Goal: Task Accomplishment & Management: Manage account settings

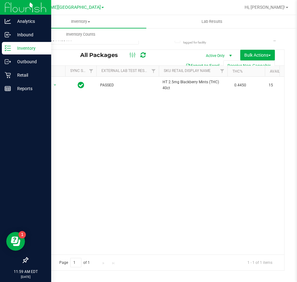
click at [23, 47] on p "Inventory" at bounding box center [29, 47] width 37 height 7
click at [10, 74] on icon at bounding box center [8, 75] width 6 height 6
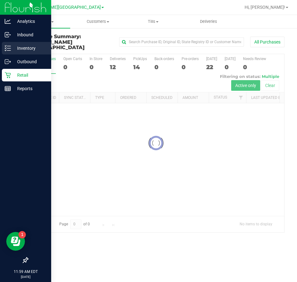
click at [24, 47] on p "Inventory" at bounding box center [29, 47] width 37 height 7
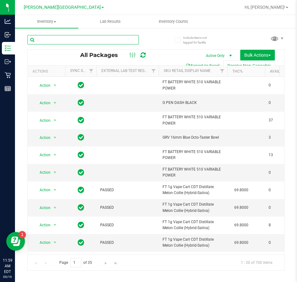
click at [54, 40] on input "text" at bounding box center [83, 39] width 112 height 9
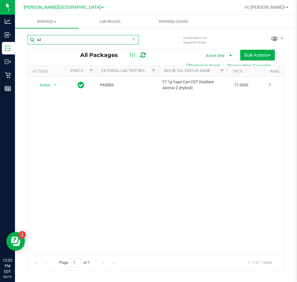
type input "a"
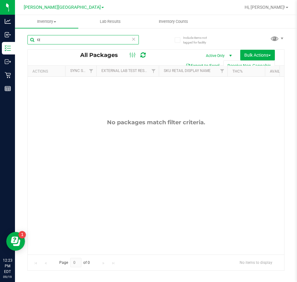
type input "r"
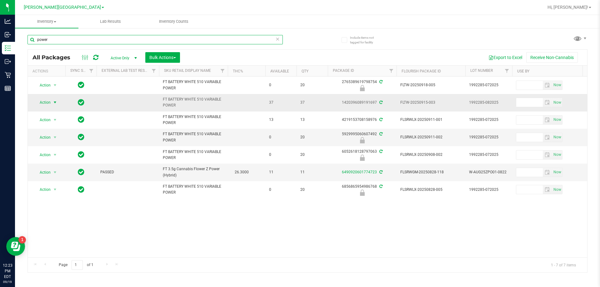
type input "power"
click at [45, 103] on span "Action" at bounding box center [42, 102] width 17 height 9
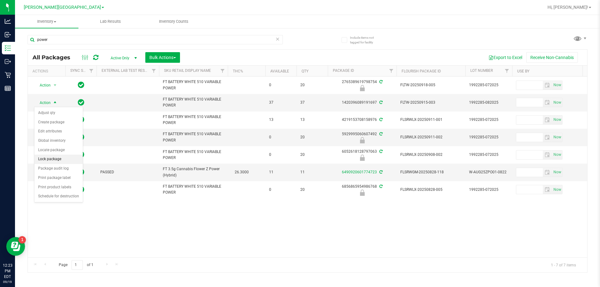
click at [52, 161] on li "Lock package" at bounding box center [58, 159] width 48 height 9
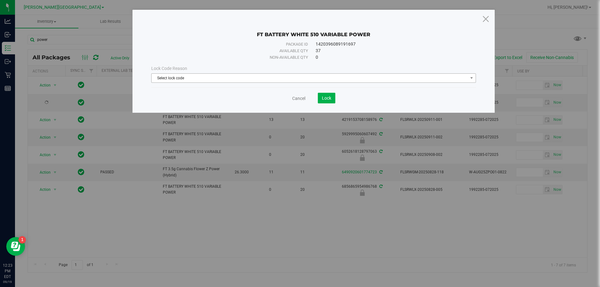
click at [199, 81] on span "Select lock code" at bounding box center [310, 78] width 316 height 9
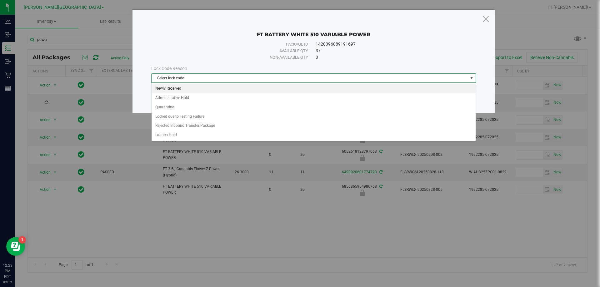
click at [183, 87] on li "Newly Received" at bounding box center [314, 88] width 324 height 9
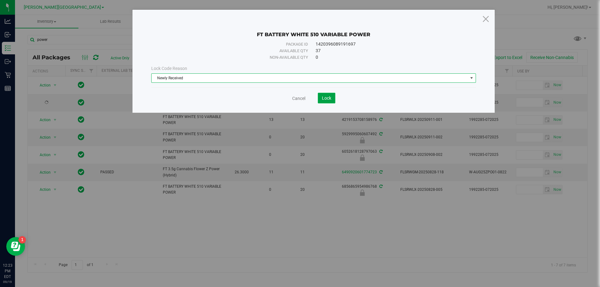
click at [297, 96] on button "Lock" at bounding box center [326, 98] width 17 height 11
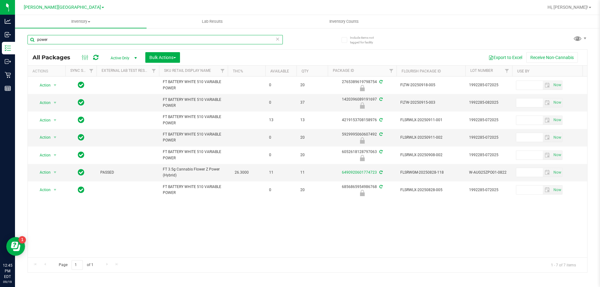
click at [54, 39] on input "power" at bounding box center [154, 39] width 255 height 9
type input "p"
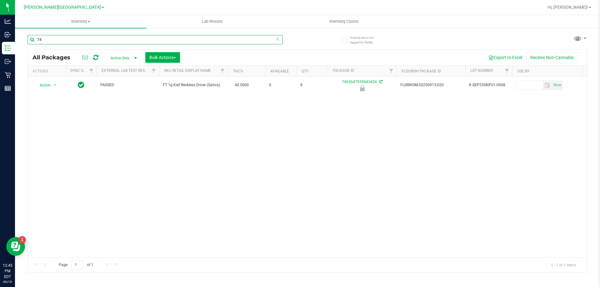
type input "7"
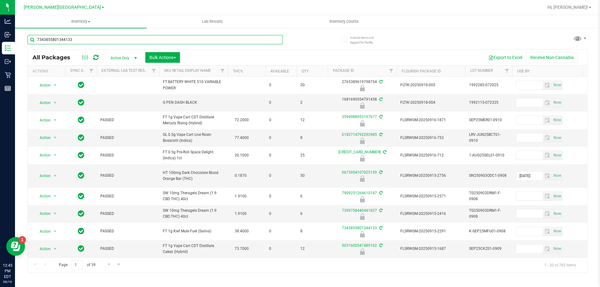
type input "7343855801344133"
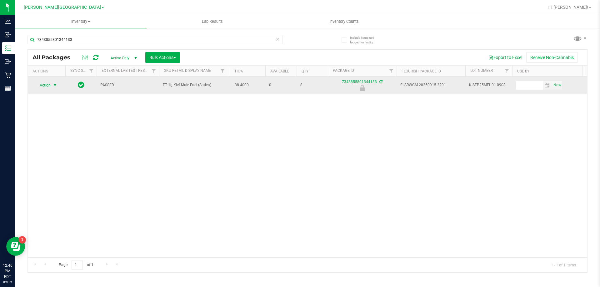
click at [53, 85] on span "select" at bounding box center [54, 85] width 5 height 5
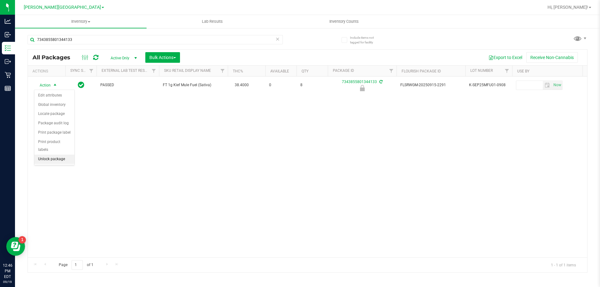
click at [50, 155] on li "Unlock package" at bounding box center [54, 159] width 40 height 9
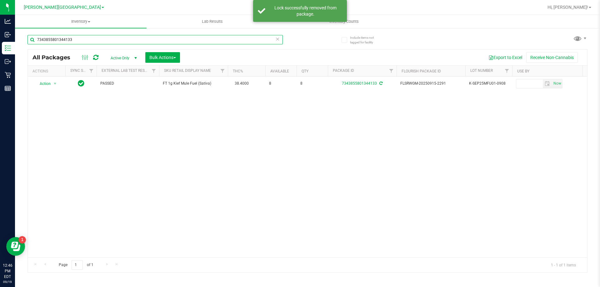
click at [87, 39] on input "7343855801344133" at bounding box center [154, 39] width 255 height 9
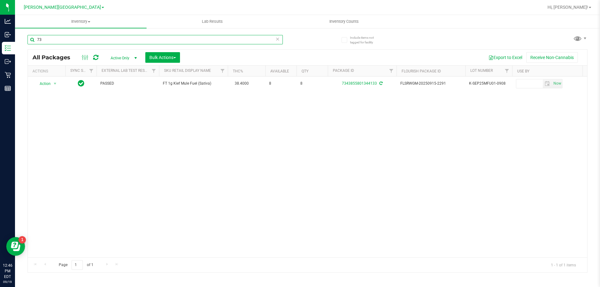
type input "7"
type input "7463647939043426"
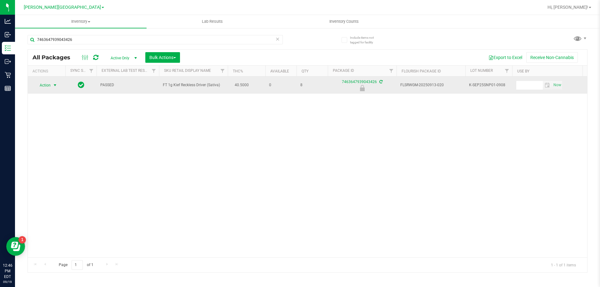
click at [54, 85] on span "select" at bounding box center [54, 85] width 5 height 5
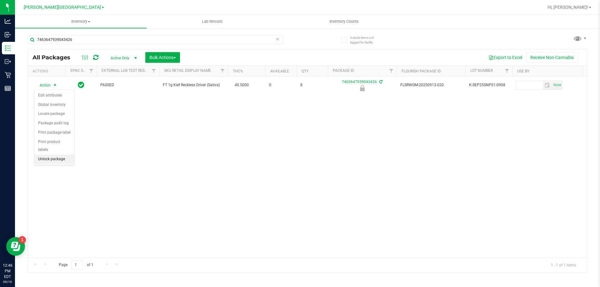
click at [53, 155] on li "Unlock package" at bounding box center [54, 159] width 40 height 9
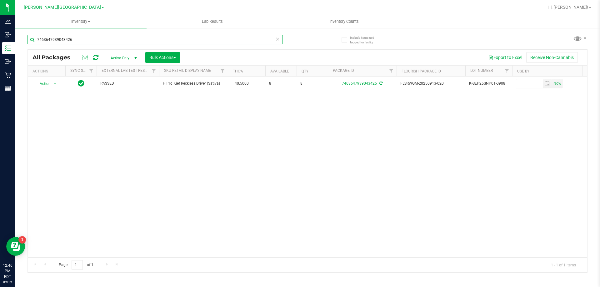
click at [88, 40] on input "7463647939043426" at bounding box center [154, 39] width 255 height 9
type input "7"
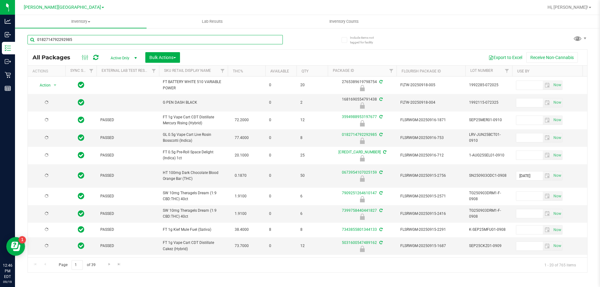
type input "0182714792292985"
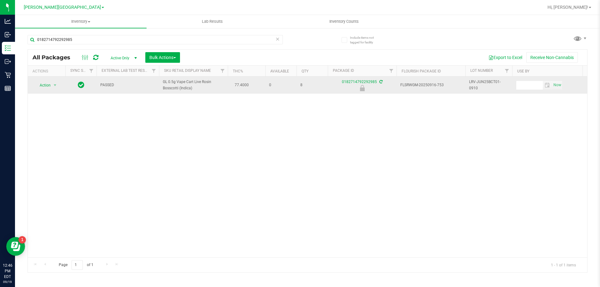
click at [45, 85] on span "Action" at bounding box center [42, 85] width 17 height 9
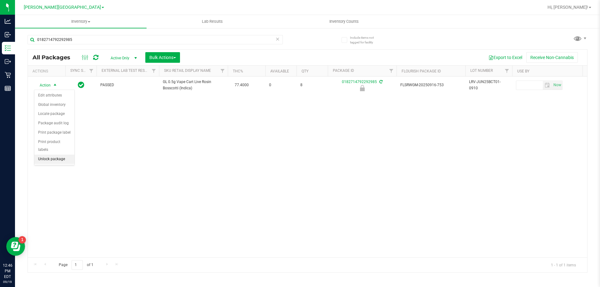
click at [52, 155] on li "Unlock package" at bounding box center [54, 159] width 40 height 9
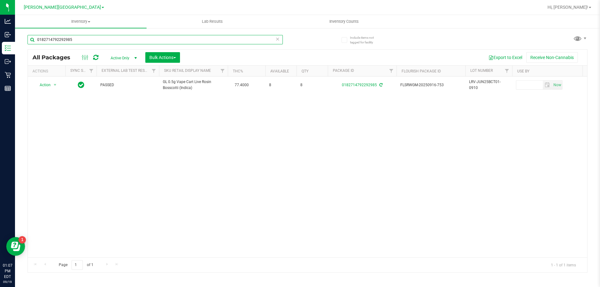
click at [90, 39] on input "0182714792292985" at bounding box center [154, 39] width 255 height 9
type input "0"
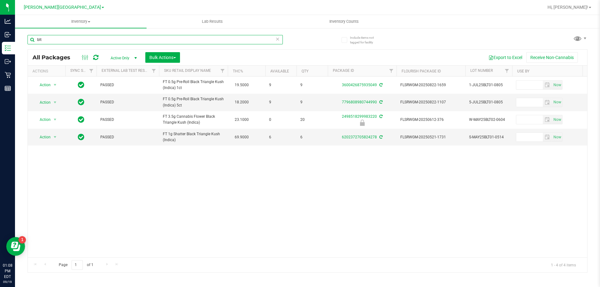
type input "blt"
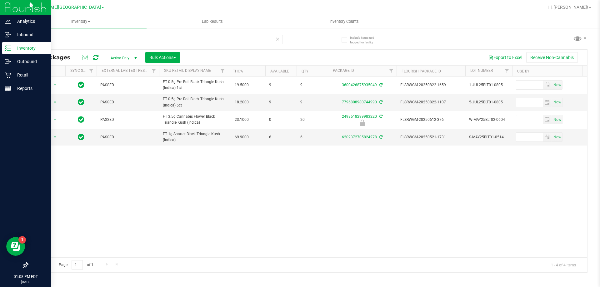
click at [0, 192] on div at bounding box center [25, 178] width 51 height 164
click at [47, 118] on div at bounding box center [25, 178] width 51 height 164
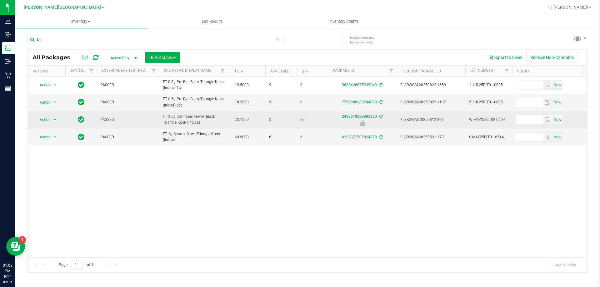
click at [56, 120] on span "select" at bounding box center [54, 119] width 5 height 5
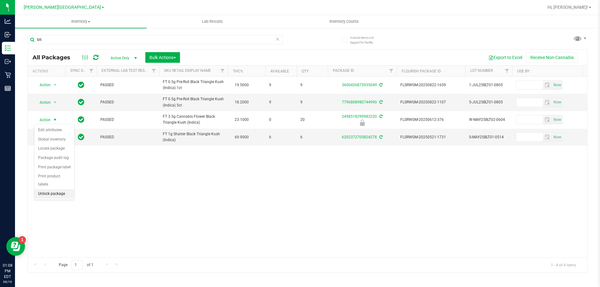
click at [51, 189] on li "Unlock package" at bounding box center [54, 193] width 40 height 9
click at [297, 7] on span "Hi, [PERSON_NAME]!" at bounding box center [567, 7] width 41 height 5
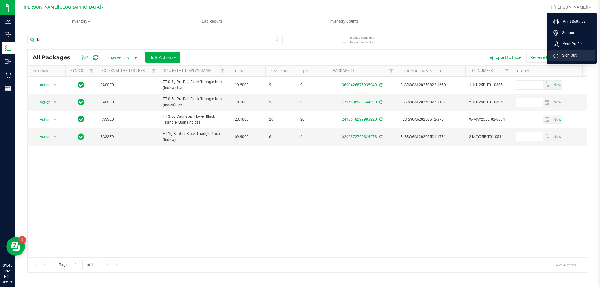
click at [297, 56] on span "Sign Out" at bounding box center [567, 55] width 18 height 6
